Goal: Task Accomplishment & Management: Use online tool/utility

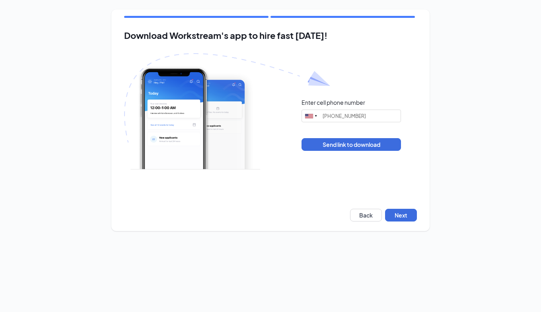
type input "(504) 810-7653"
click at [392, 217] on button "Next" at bounding box center [401, 215] width 32 height 13
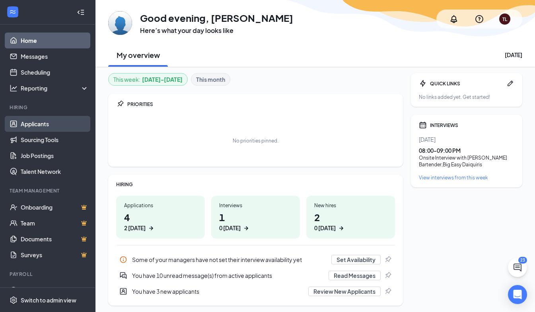
click at [24, 127] on link "Applicants" at bounding box center [55, 124] width 68 height 16
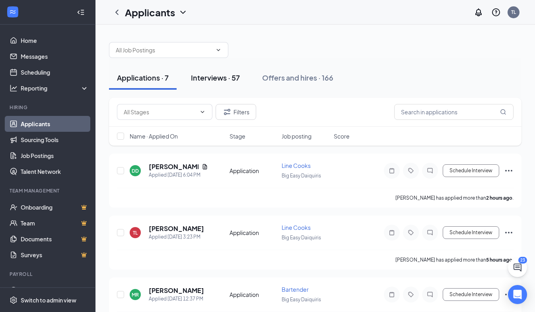
click at [206, 78] on div "Interviews · 57" at bounding box center [215, 78] width 49 height 10
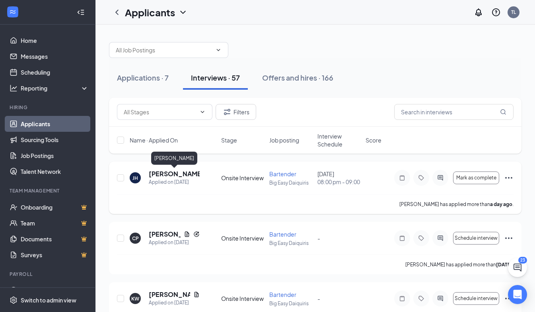
click at [177, 174] on h5 "[PERSON_NAME]" at bounding box center [174, 174] width 51 height 9
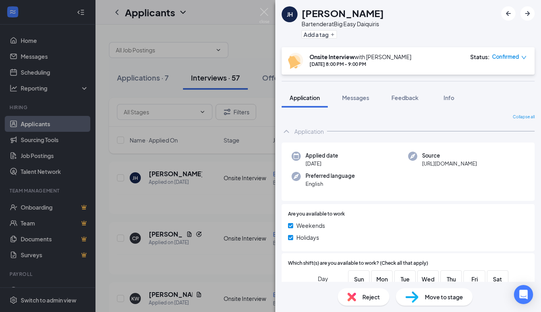
click at [425, 297] on span "Move to stage" at bounding box center [443, 297] width 38 height 9
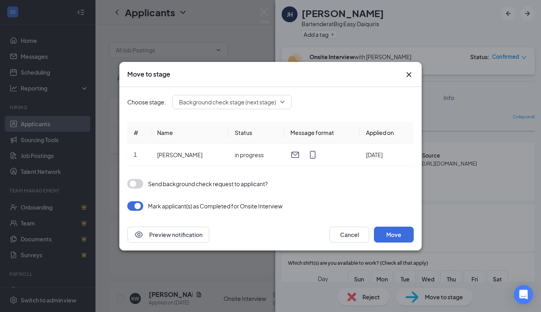
click at [135, 184] on button "button" at bounding box center [135, 184] width 16 height 10
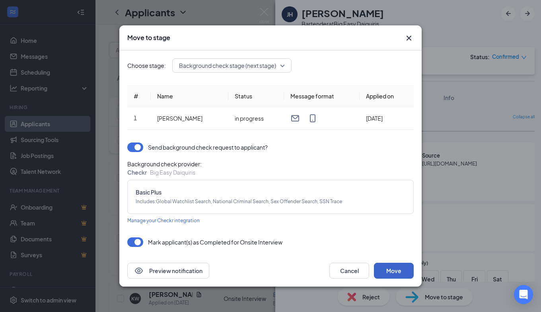
click at [388, 271] on button "Move" at bounding box center [394, 271] width 40 height 16
